Goal: Information Seeking & Learning: Learn about a topic

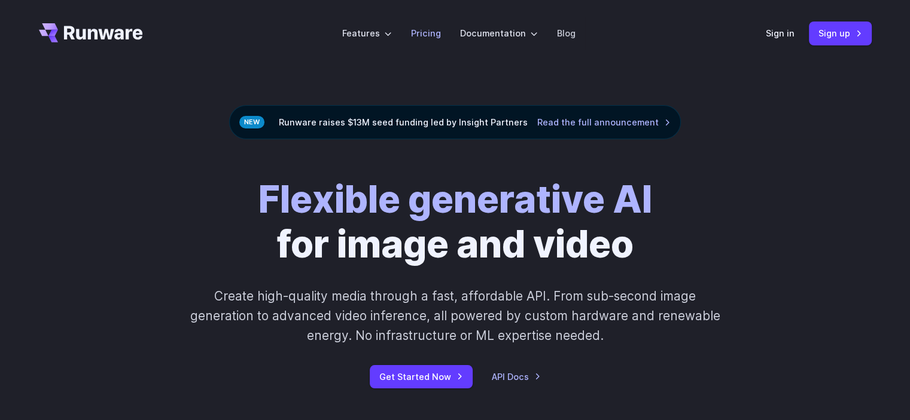
click at [437, 33] on link "Pricing" at bounding box center [426, 33] width 30 height 14
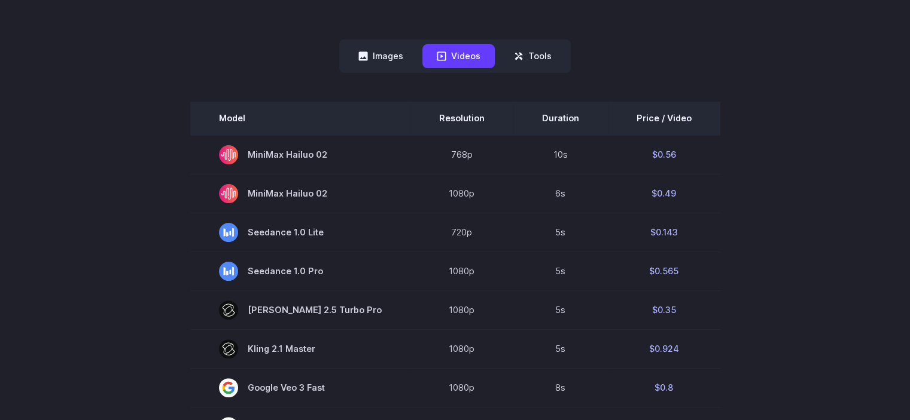
scroll to position [239, 0]
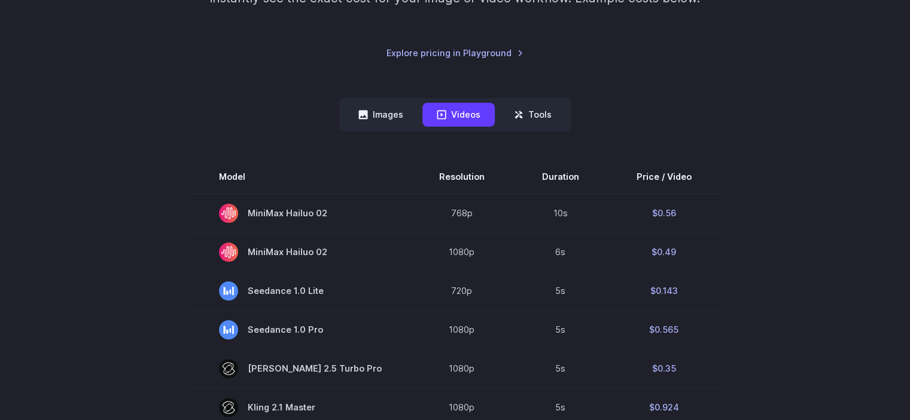
click at [392, 101] on nav "Images Videos Tools ****** ****** *****" at bounding box center [454, 114] width 231 height 33
click at [392, 106] on button "Images" at bounding box center [381, 114] width 74 height 23
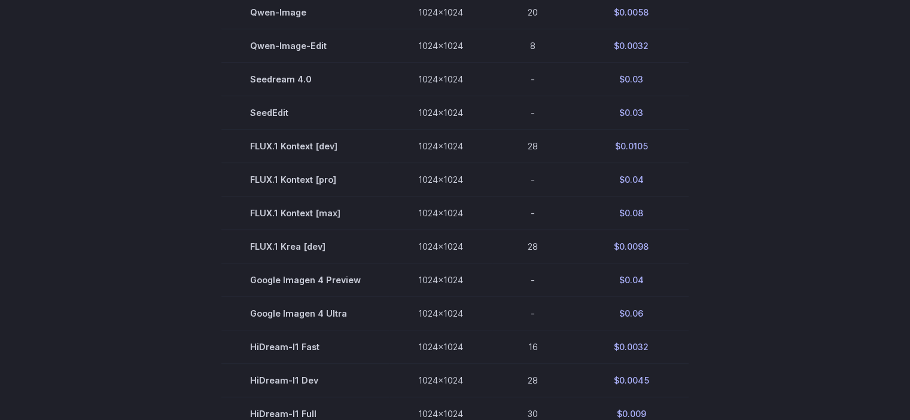
scroll to position [777, 0]
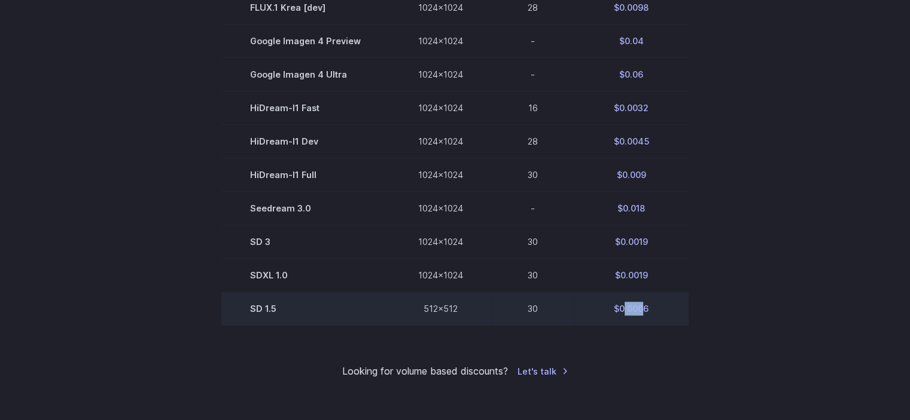
drag, startPoint x: 622, startPoint y: 316, endPoint x: 639, endPoint y: 315, distance: 16.2
click at [639, 315] on td "$0.0006" at bounding box center [630, 308] width 115 height 33
click at [647, 314] on td "$0.0006" at bounding box center [630, 308] width 115 height 33
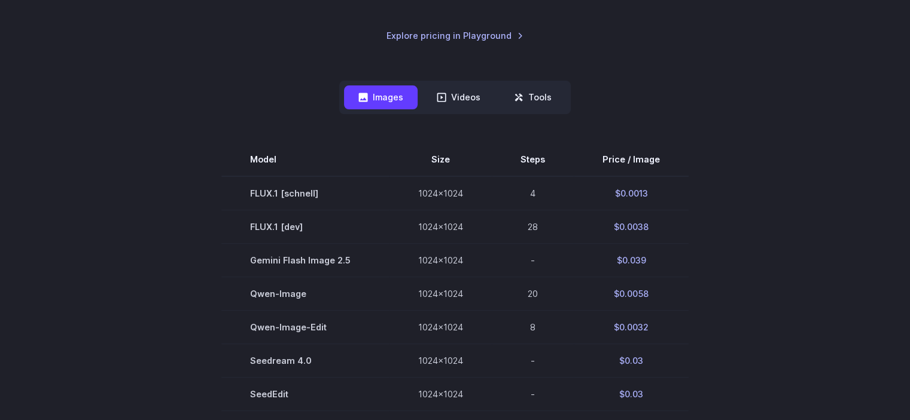
scroll to position [239, 0]
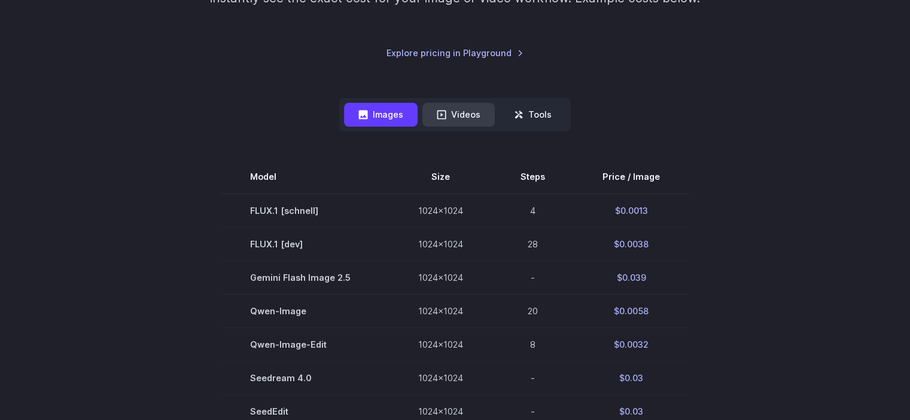
click at [460, 121] on button "Videos" at bounding box center [458, 114] width 72 height 23
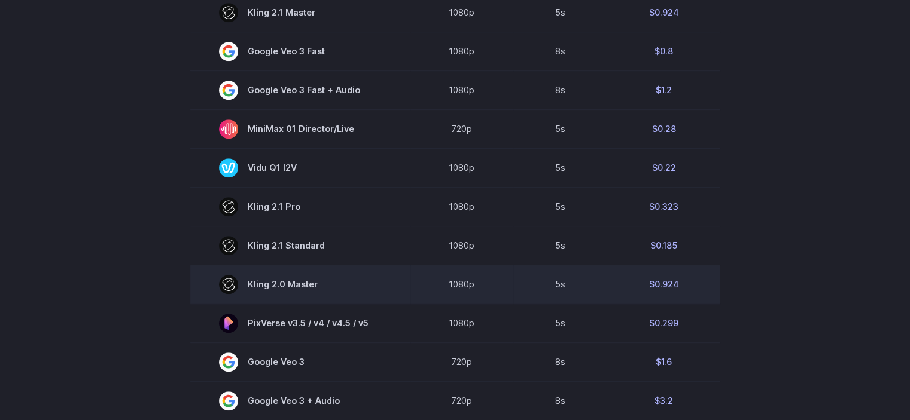
scroll to position [777, 0]
